Goal: Check status: Check status

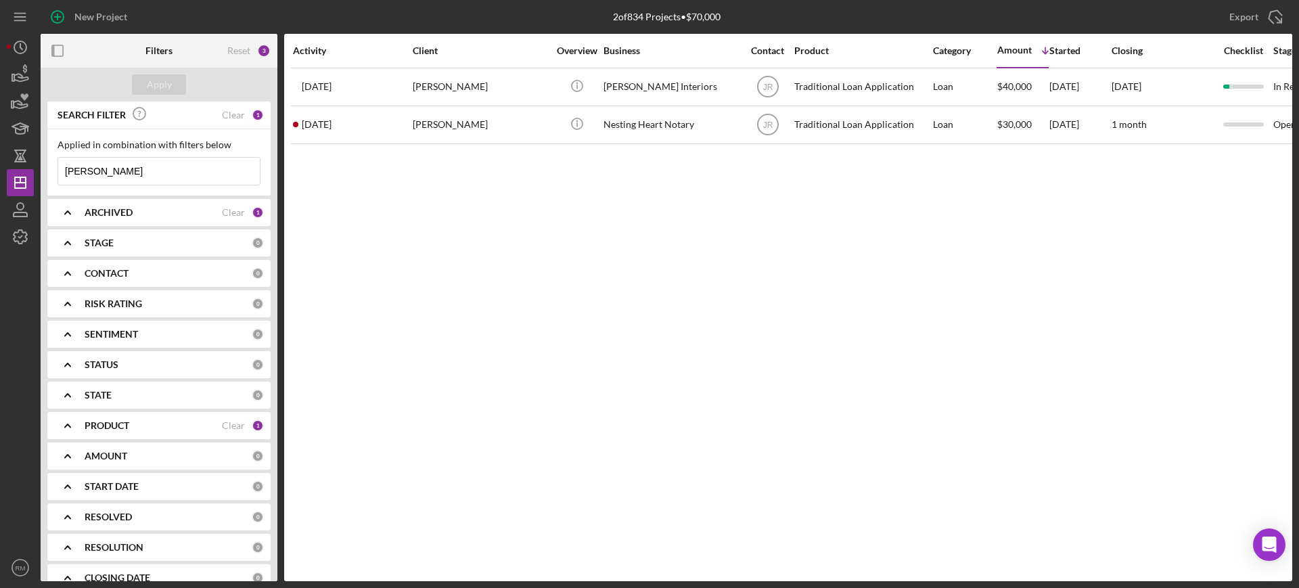
click at [173, 164] on input "[PERSON_NAME]" at bounding box center [159, 171] width 202 height 27
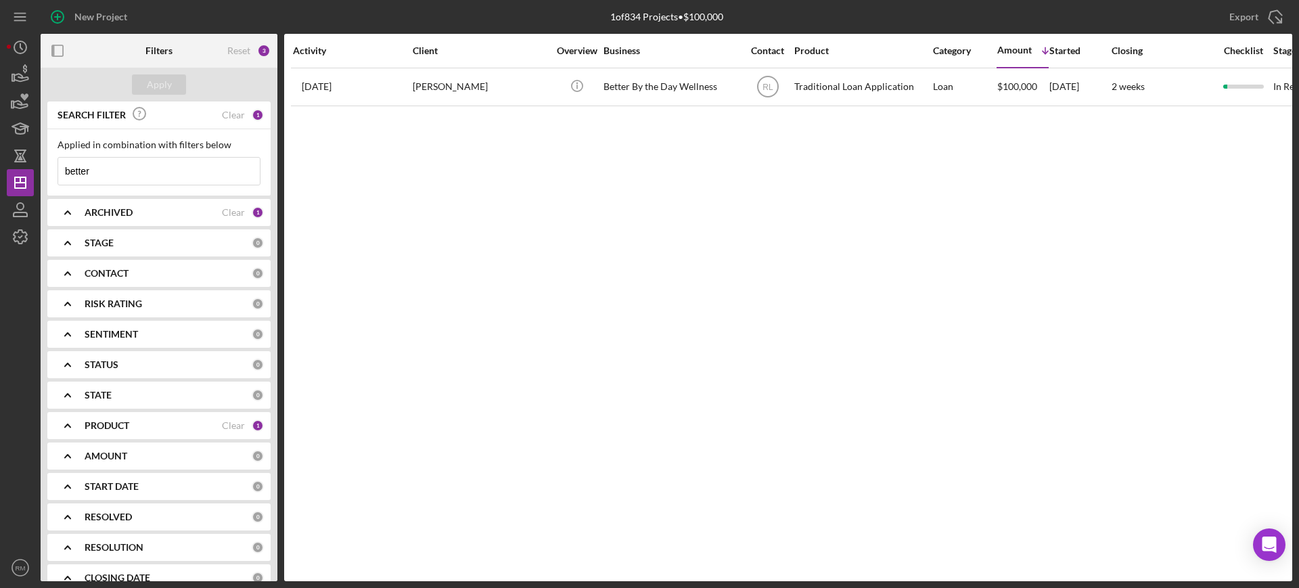
type input "better"
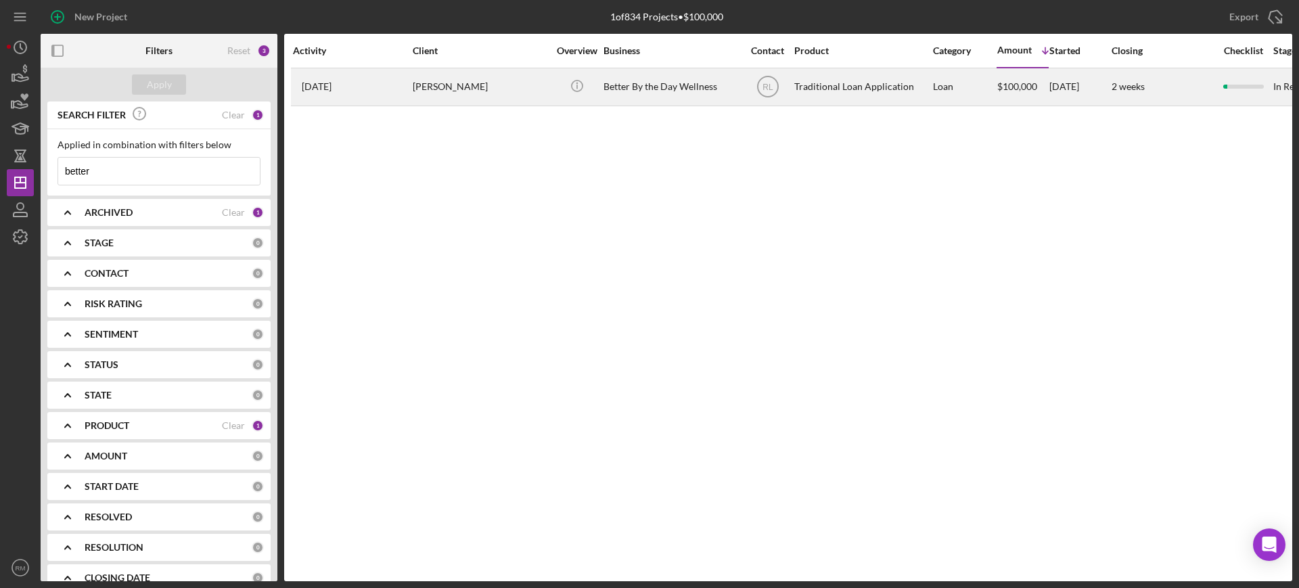
click at [653, 104] on td "Better By the Day Wellness" at bounding box center [672, 87] width 139 height 38
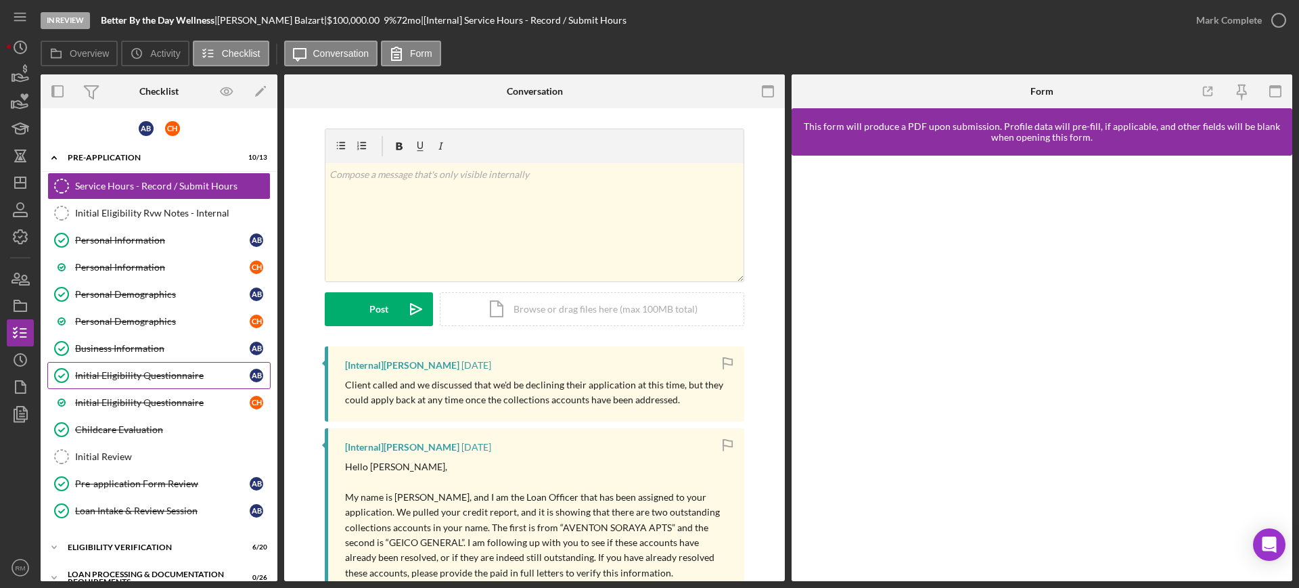
click at [182, 365] on link "Initial Eligibility Questionnaire Initial Eligibility Questionnaire A B" at bounding box center [158, 375] width 223 height 27
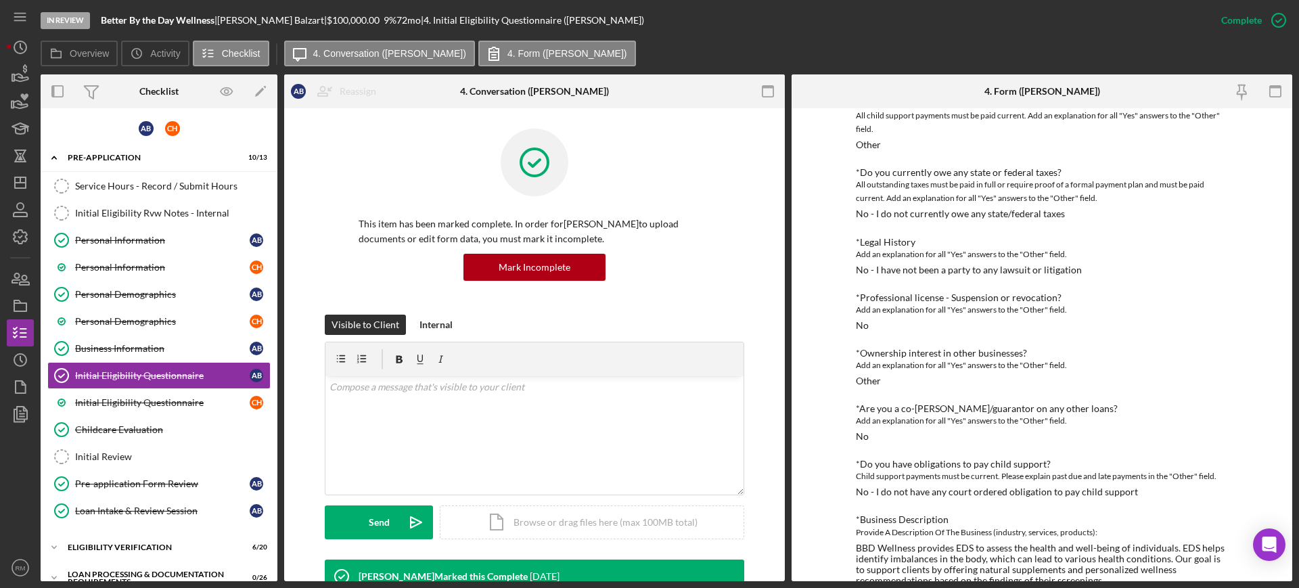
scroll to position [842, 0]
